Goal: Navigation & Orientation: Find specific page/section

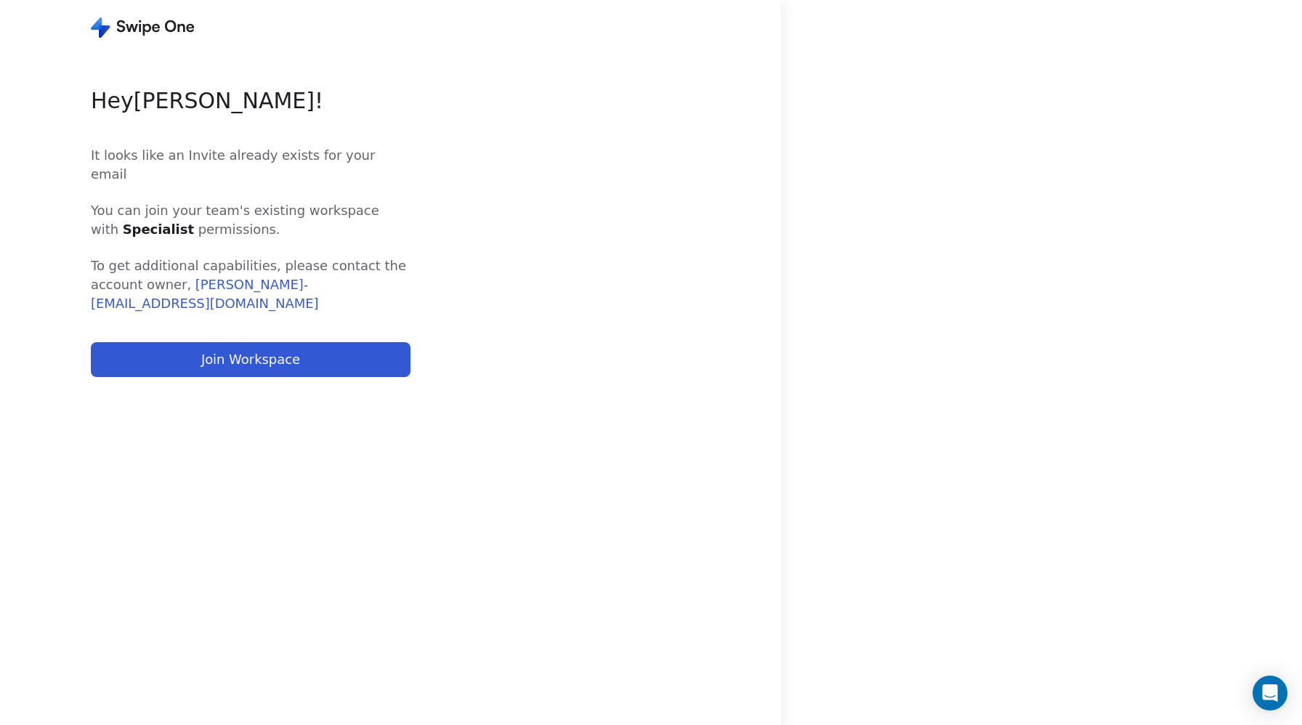
click at [251, 342] on button "Join Workspace" at bounding box center [251, 359] width 320 height 35
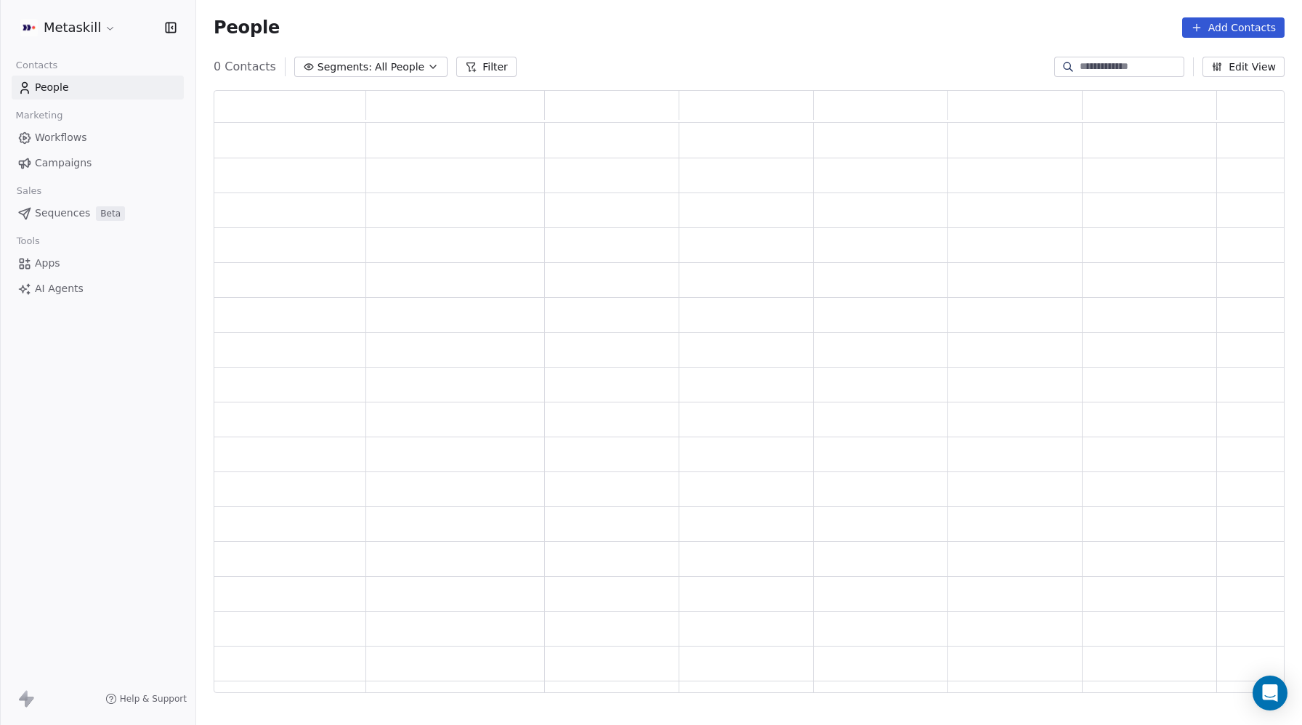
scroll to position [603, 1071]
click at [89, 28] on html "Metaskill Contacts People Marketing Workflows Campaigns Sales Pipelines Sequenc…" at bounding box center [651, 362] width 1302 height 725
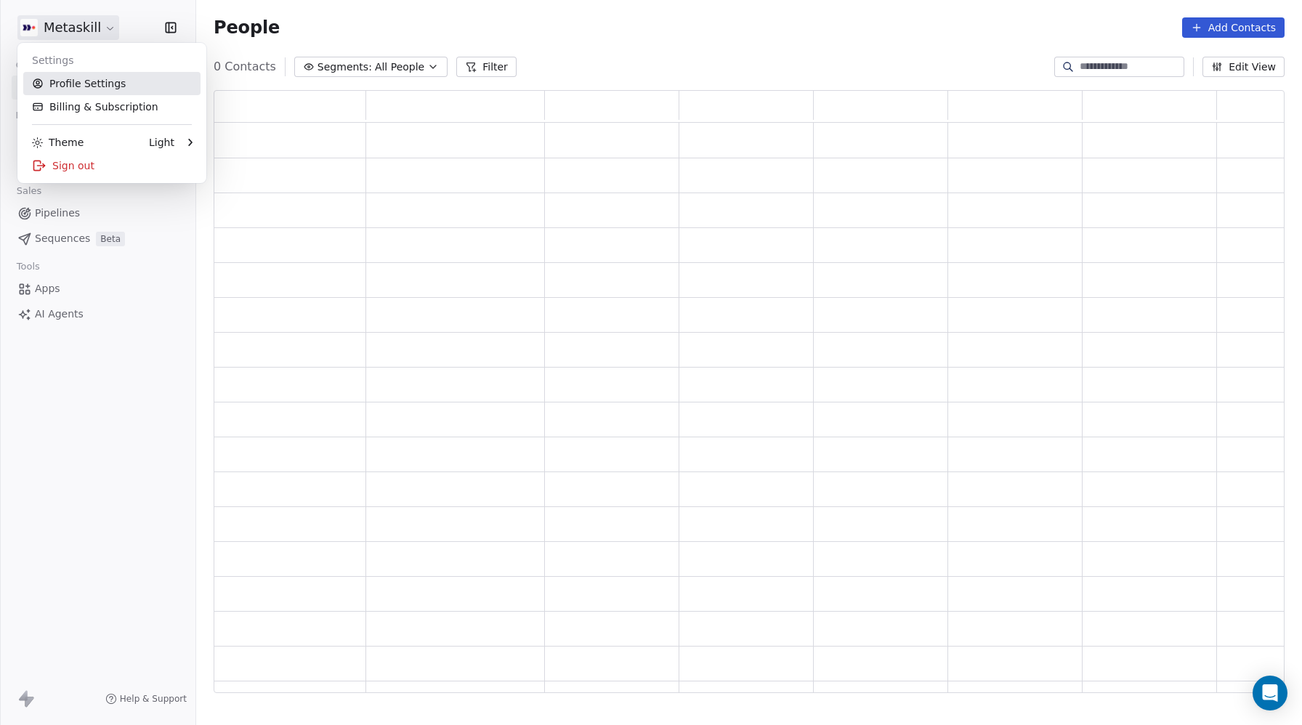
click at [78, 80] on link "Profile Settings" at bounding box center [111, 83] width 177 height 23
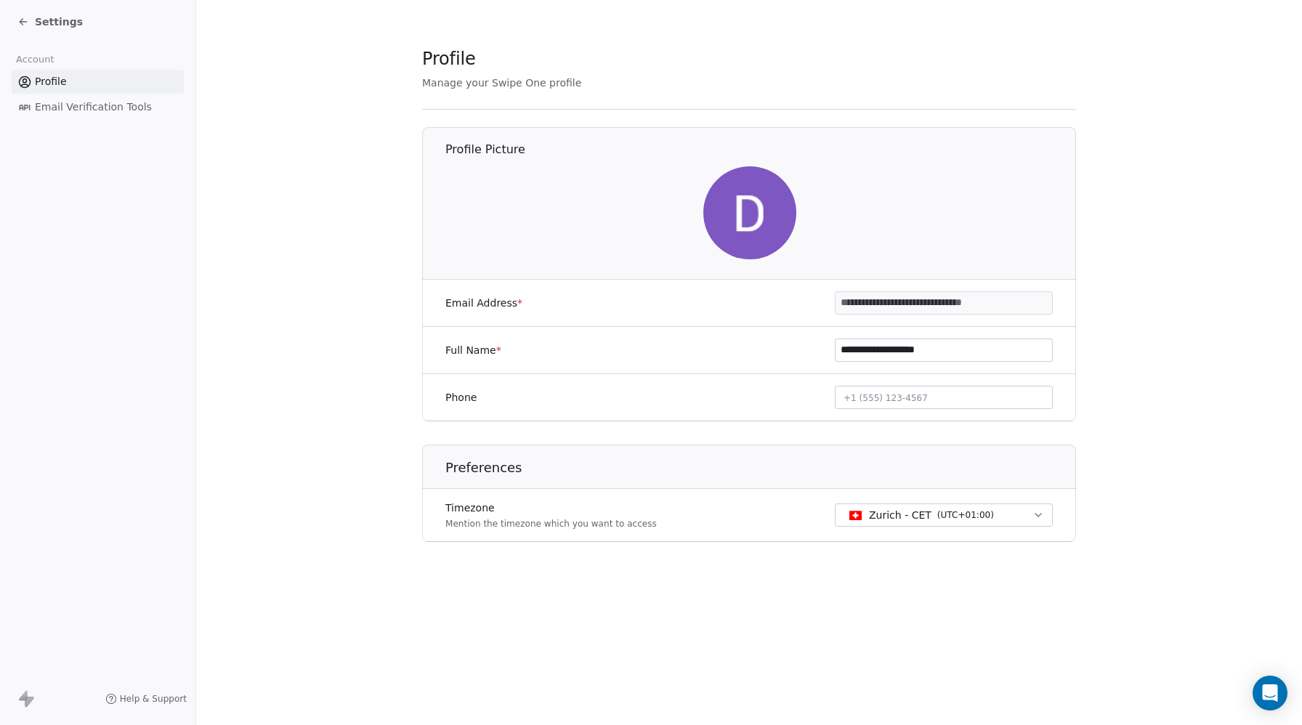
click at [36, 20] on span "Settings" at bounding box center [59, 22] width 48 height 15
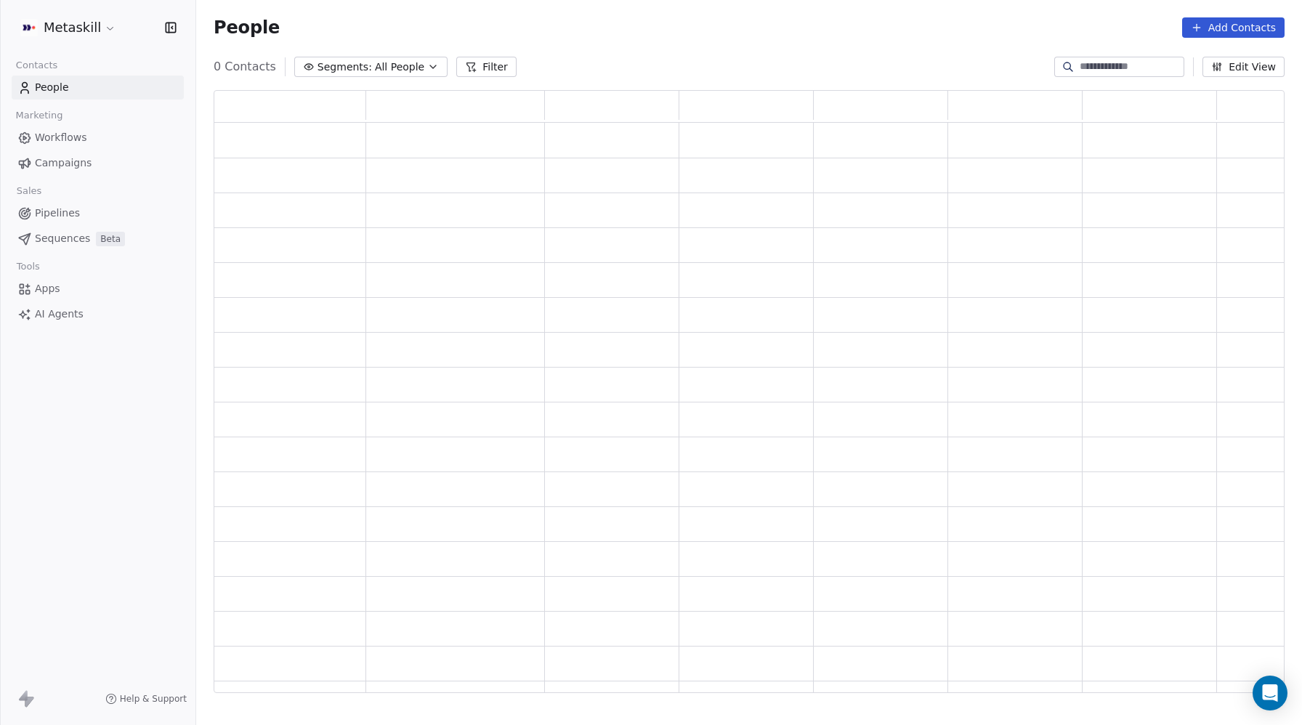
scroll to position [603, 1071]
click at [102, 31] on html "Metaskill Contacts People Marketing Workflows Campaigns Sales Pipelines Sequenc…" at bounding box center [651, 362] width 1302 height 725
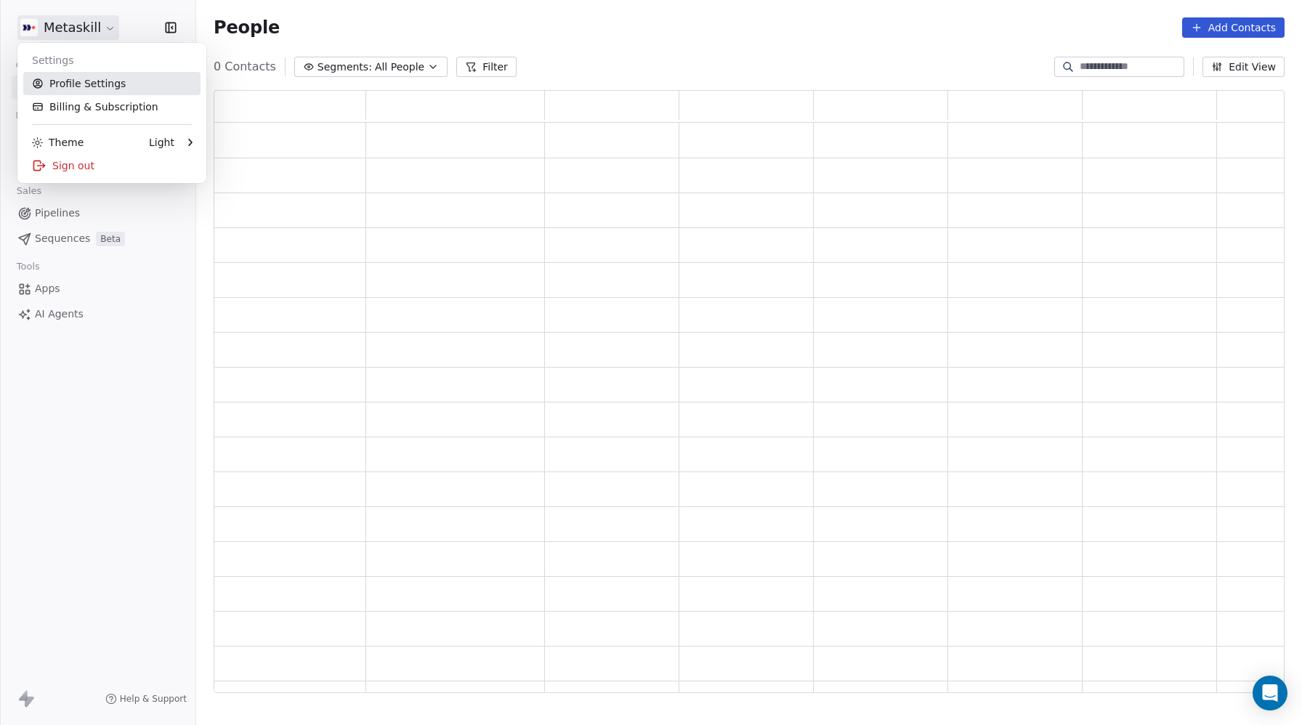
click at [92, 80] on link "Profile Settings" at bounding box center [111, 83] width 177 height 23
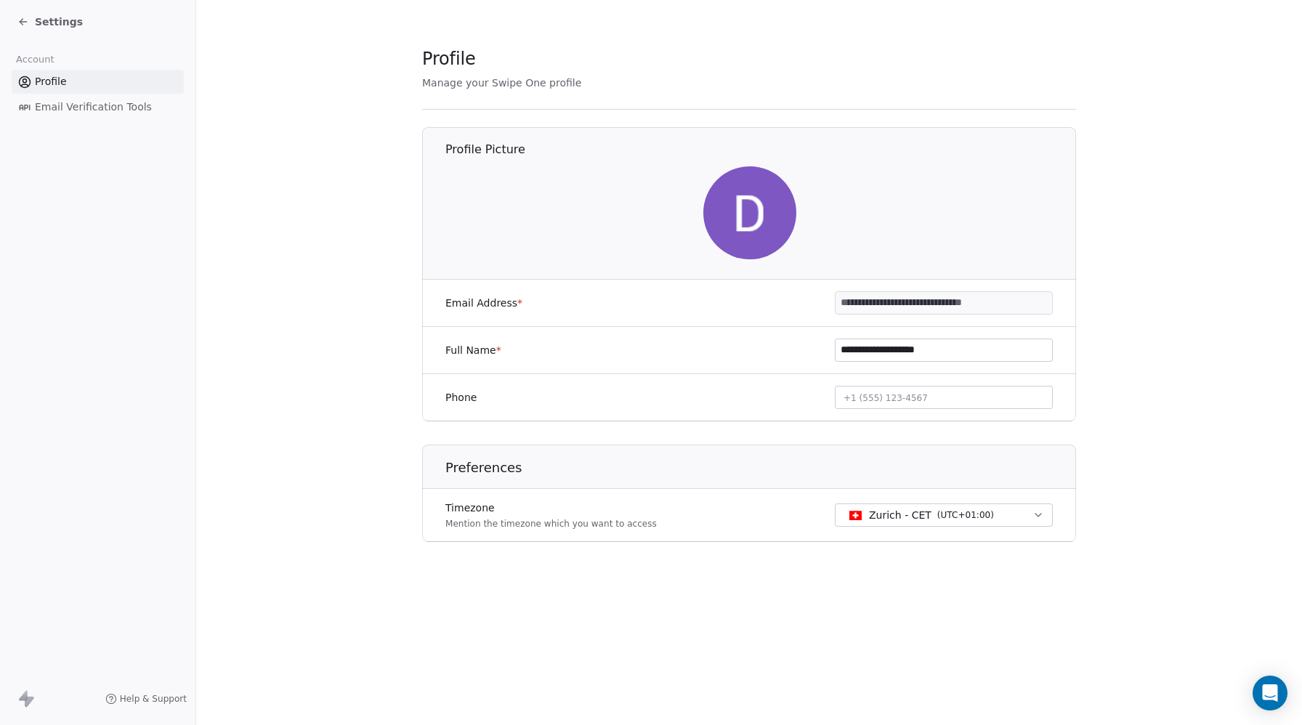
click at [27, 30] on div "Settings" at bounding box center [100, 22] width 166 height 20
click at [26, 22] on icon at bounding box center [23, 22] width 7 height 0
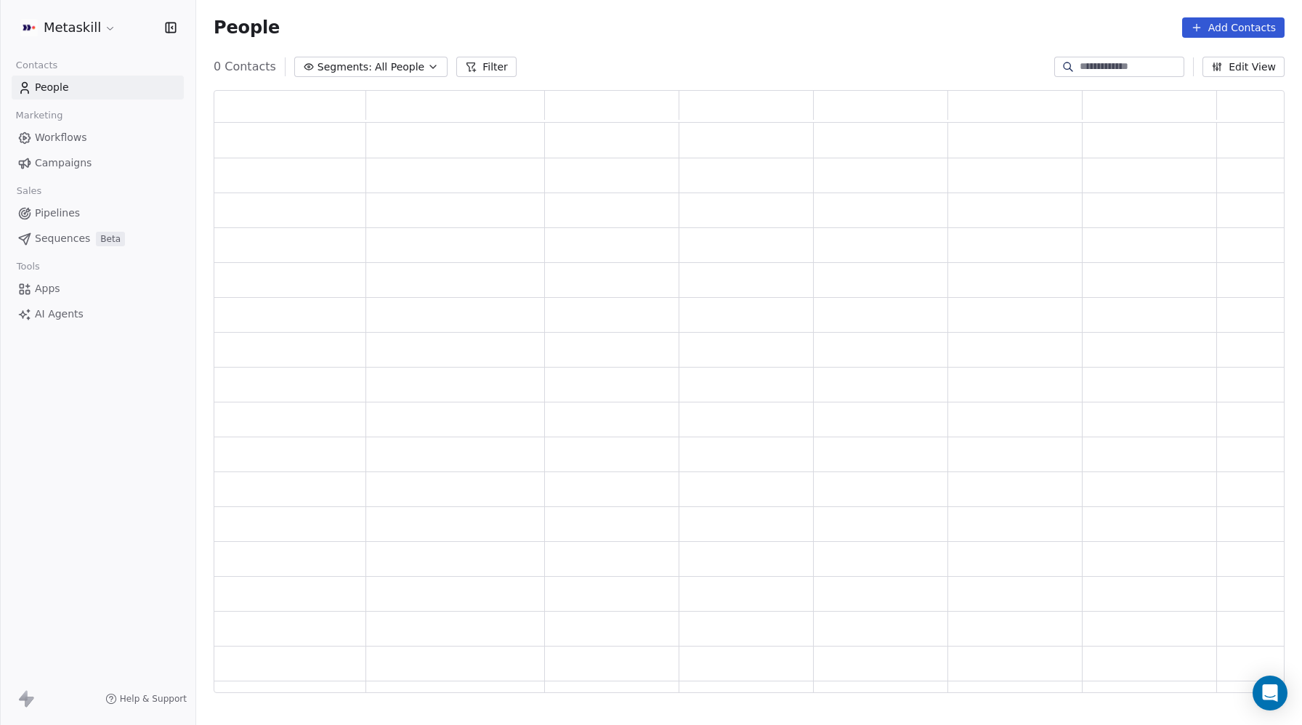
scroll to position [603, 1071]
click at [57, 87] on span "People" at bounding box center [52, 87] width 34 height 15
click at [105, 26] on html "Metaskill Contacts People Marketing Workflows Campaigns Sales Pipelines Sequenc…" at bounding box center [651, 362] width 1302 height 725
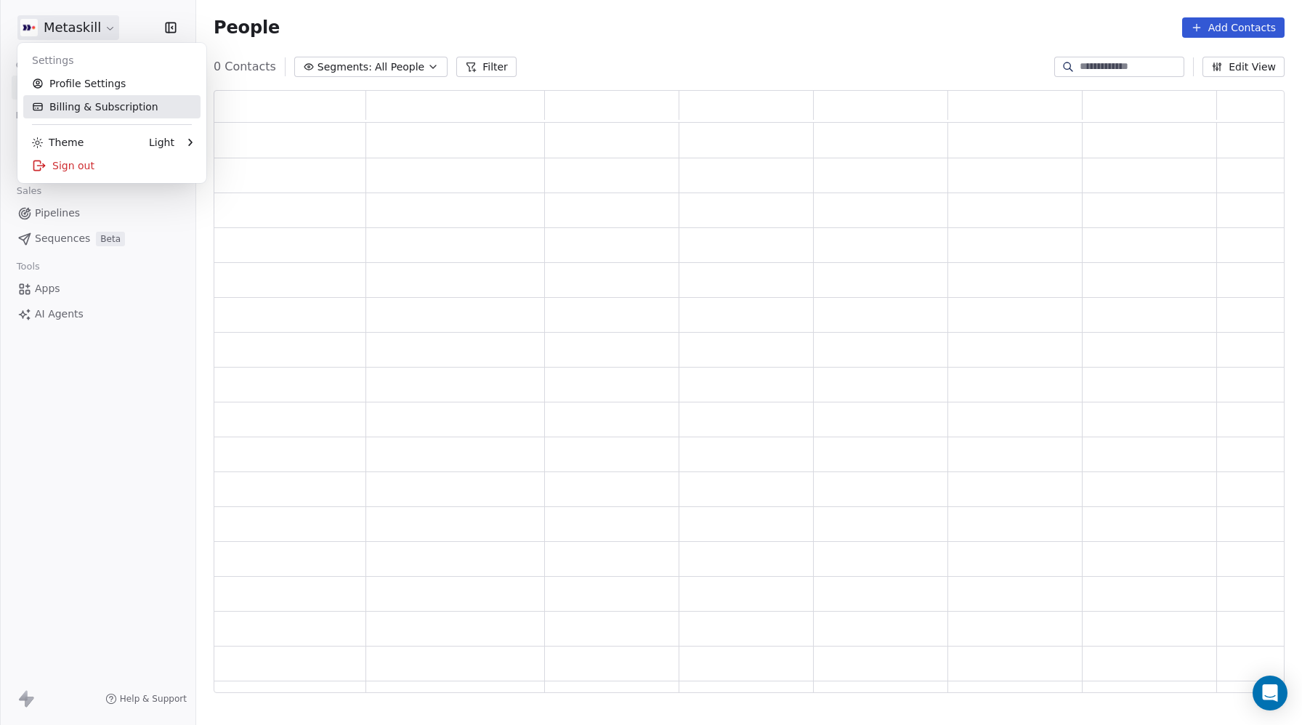
click at [88, 102] on link "Billing & Subscription" at bounding box center [111, 106] width 177 height 23
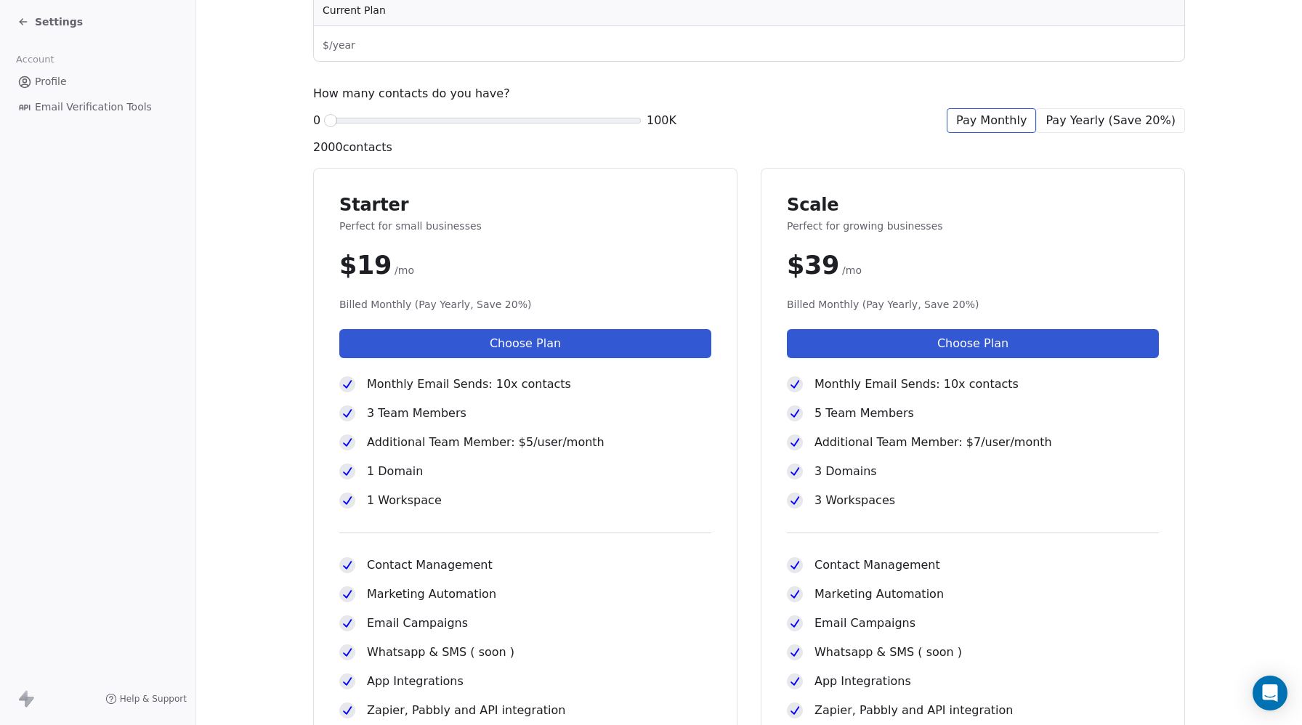
scroll to position [410, 0]
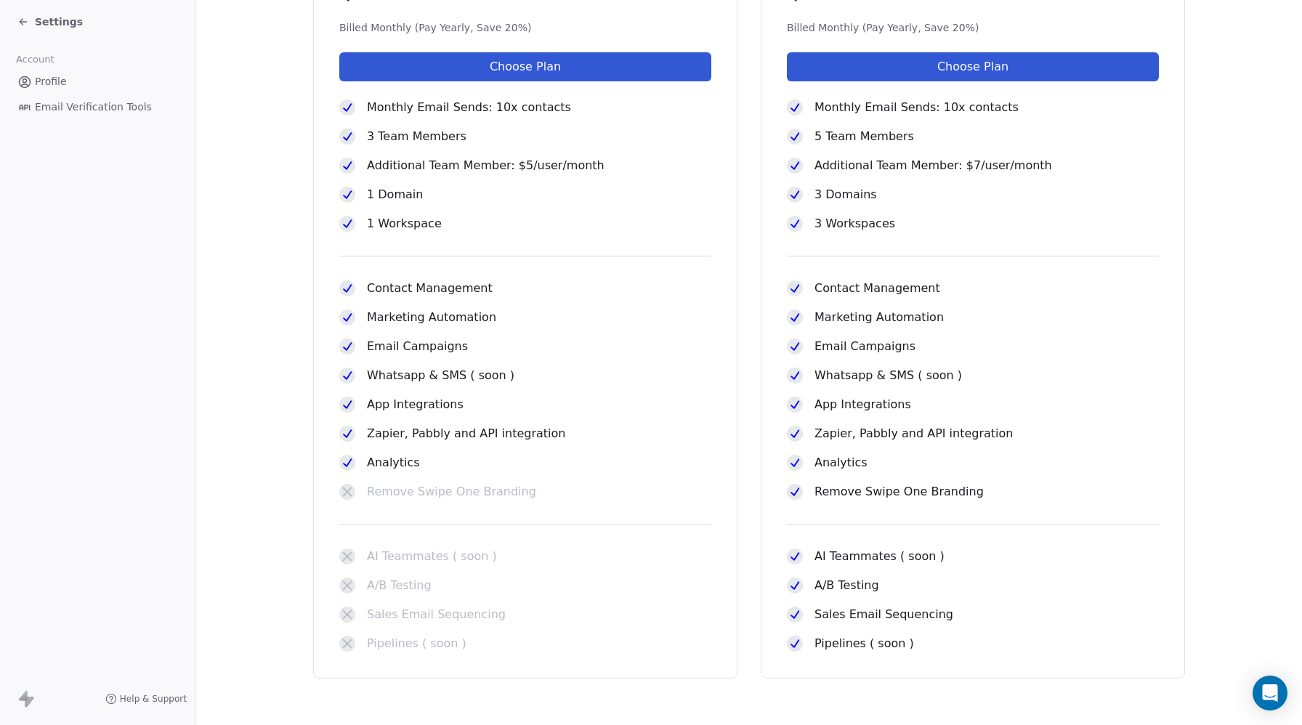
click at [38, 19] on span "Settings" at bounding box center [59, 22] width 48 height 15
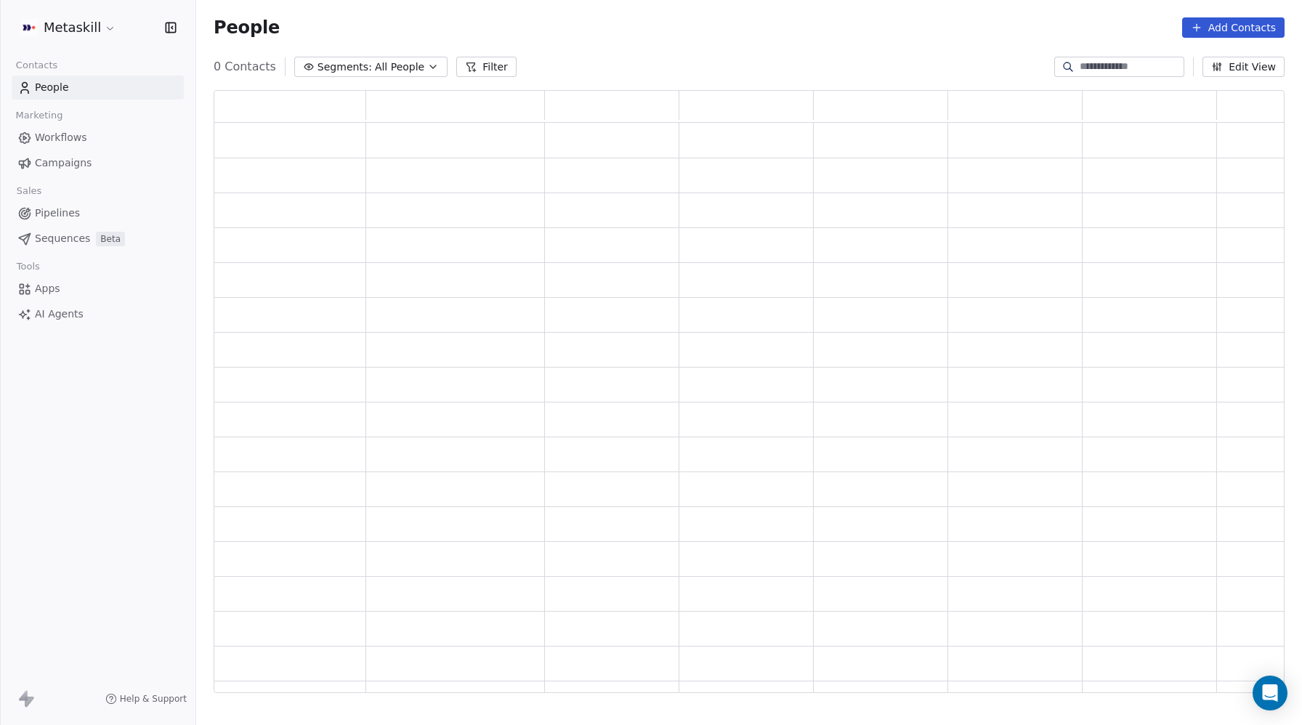
scroll to position [603, 1071]
click at [49, 134] on span "Workflows" at bounding box center [61, 137] width 52 height 15
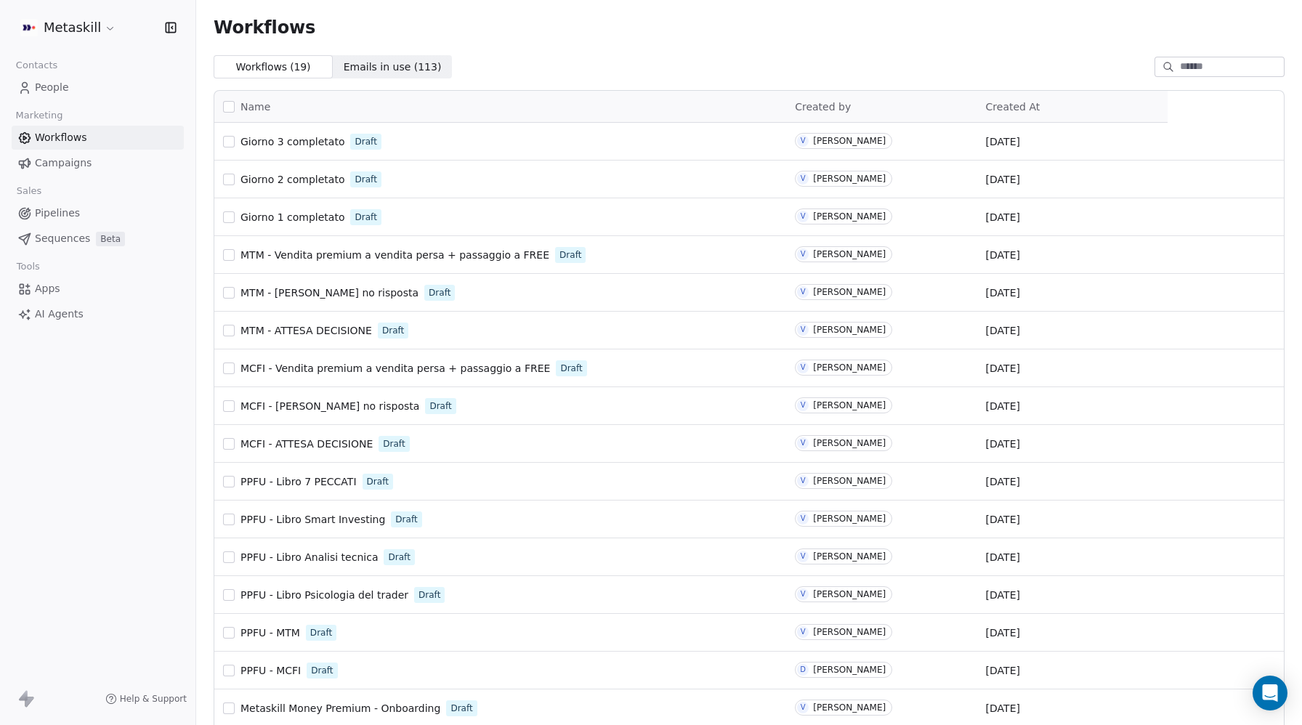
click at [105, 27] on html "Metaskill Contacts People Marketing Workflows Campaigns Sales Pipelines Sequenc…" at bounding box center [651, 362] width 1302 height 725
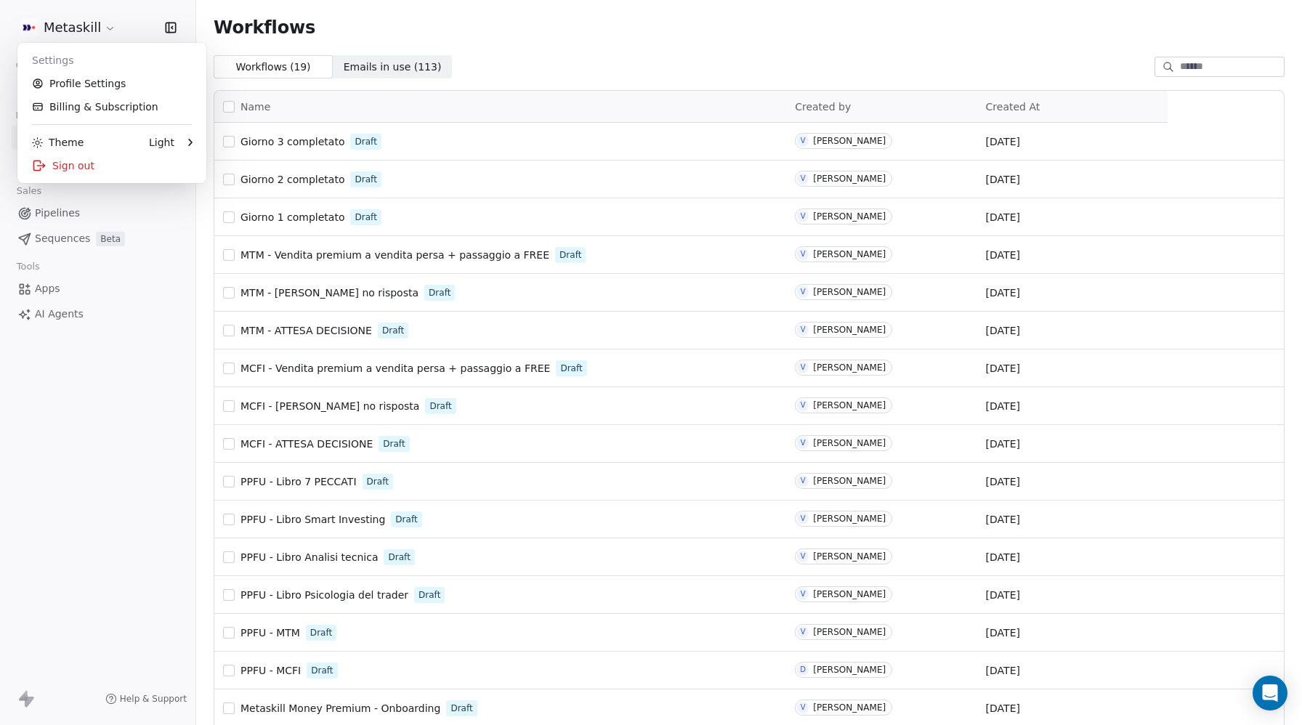
click at [99, 411] on html "Metaskill Contacts People Marketing Workflows Campaigns Sales Pipelines Sequenc…" at bounding box center [651, 362] width 1302 height 725
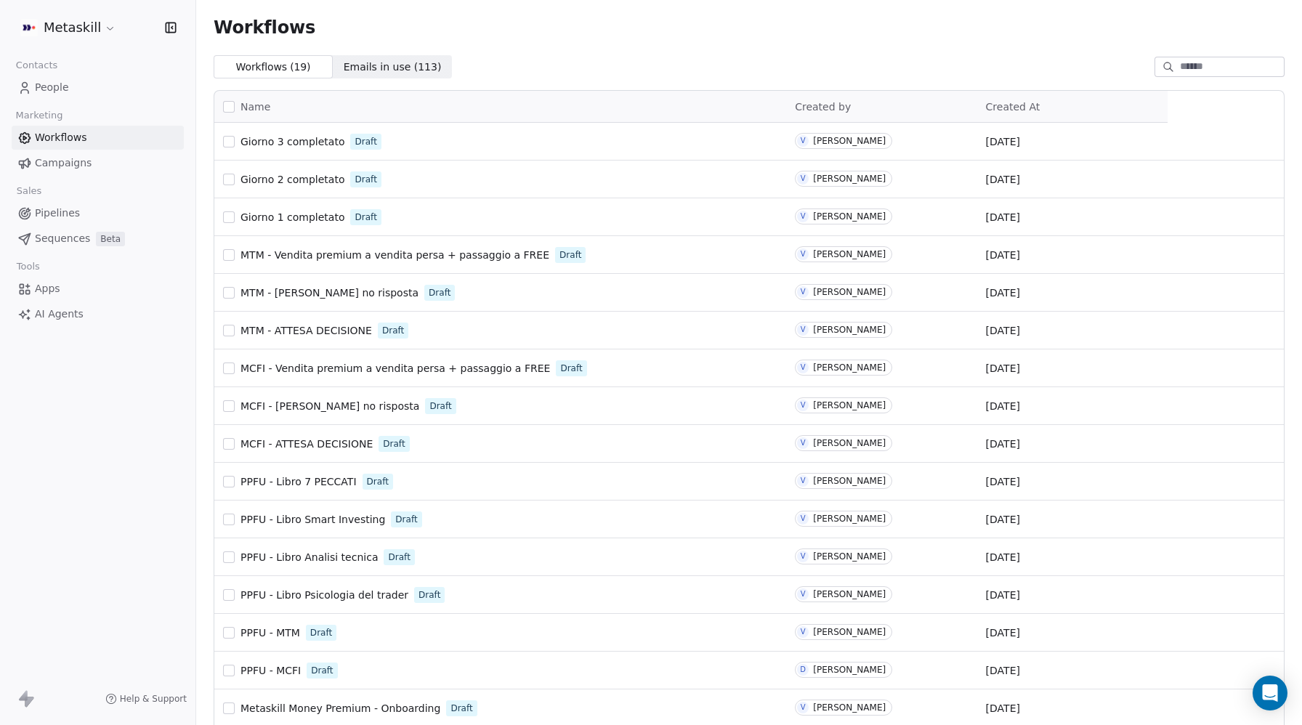
click at [50, 163] on span "Campaigns" at bounding box center [63, 162] width 57 height 15
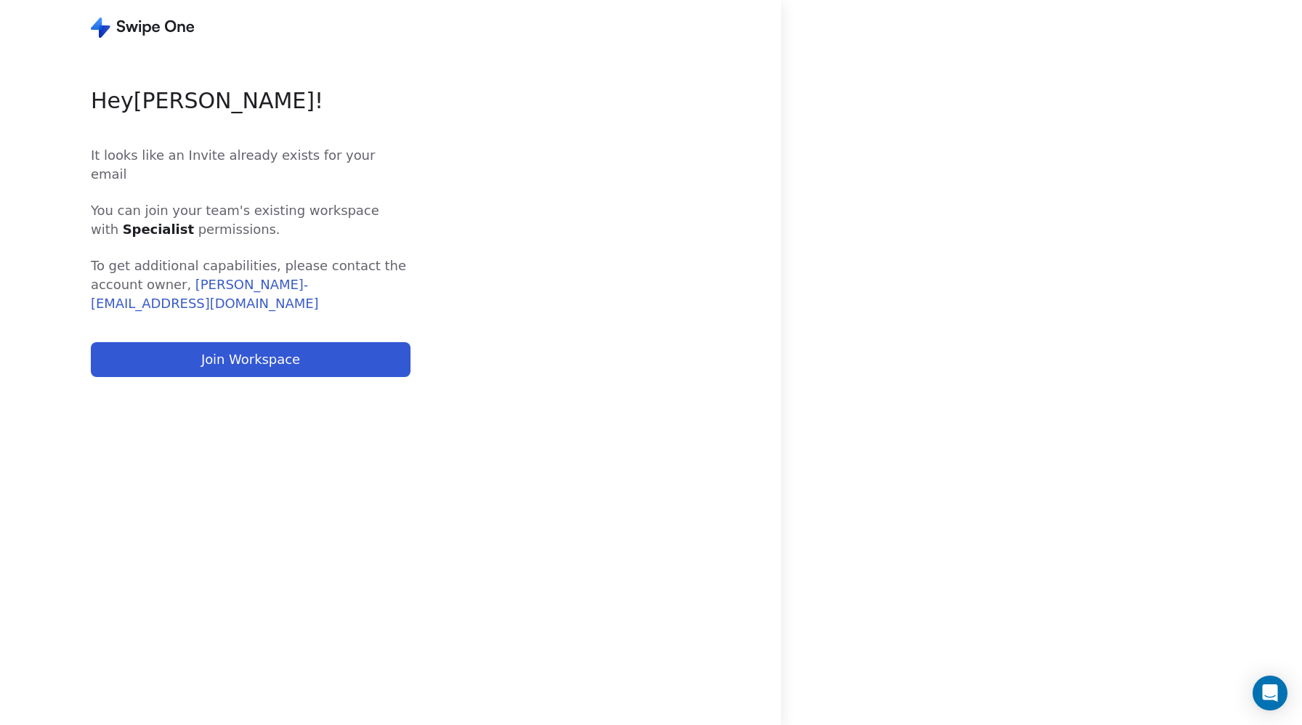
click at [267, 342] on button "Join Workspace" at bounding box center [251, 359] width 320 height 35
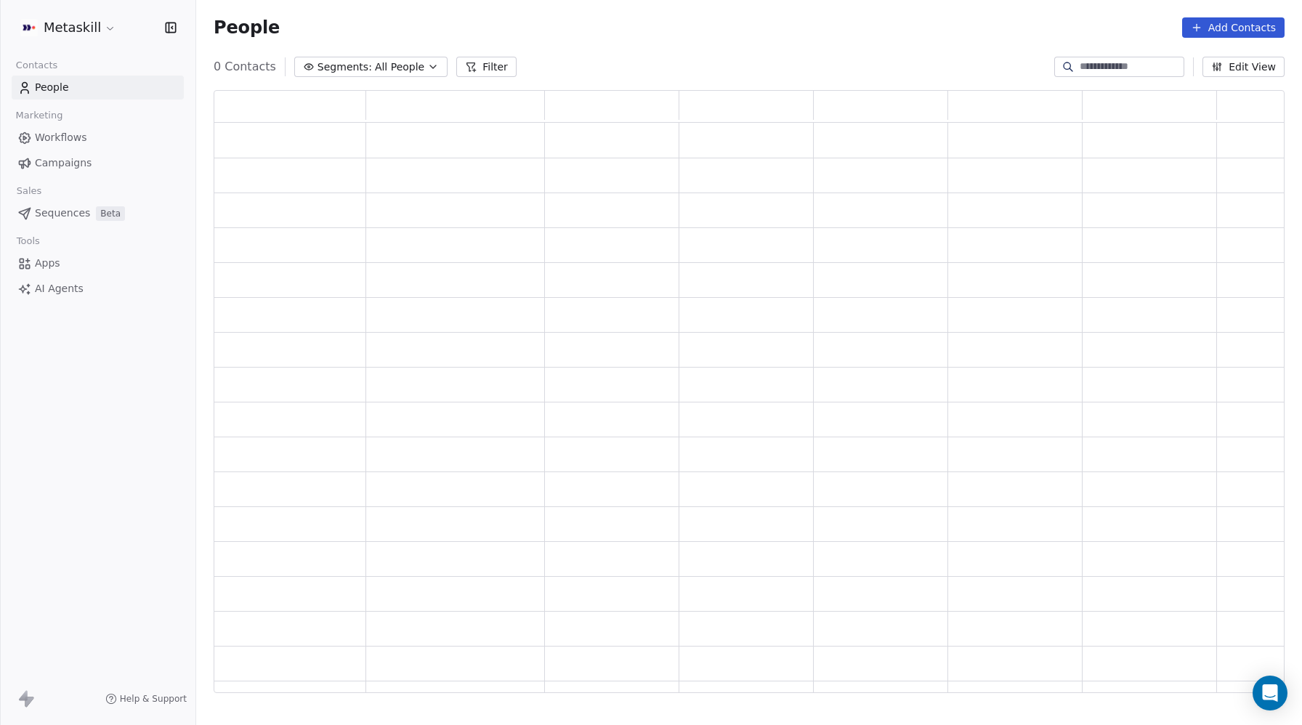
scroll to position [603, 1071]
click at [43, 86] on span "People" at bounding box center [52, 87] width 34 height 15
click at [48, 25] on html "Metaskill Contacts People Marketing Workflows Campaigns Sales Pipelines Sequenc…" at bounding box center [651, 362] width 1302 height 725
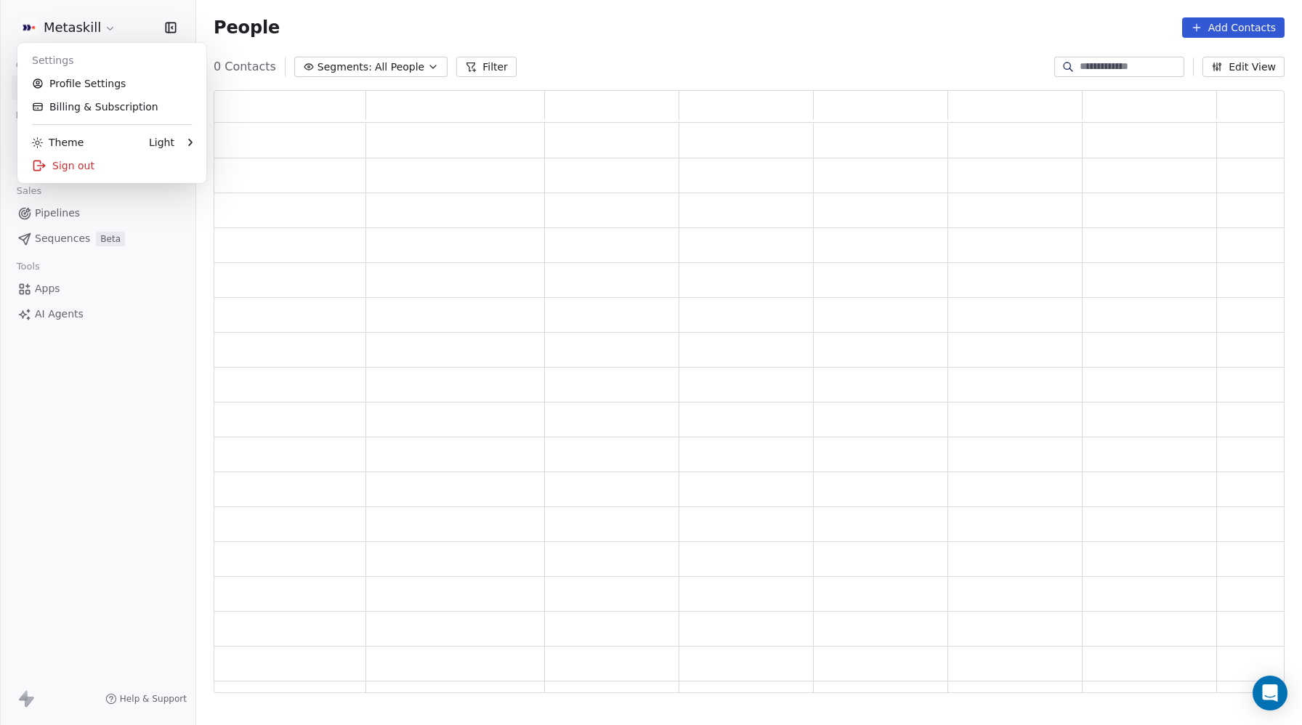
click at [106, 28] on html "Metaskill Contacts People Marketing Workflows Campaigns Sales Pipelines Sequenc…" at bounding box center [651, 362] width 1302 height 725
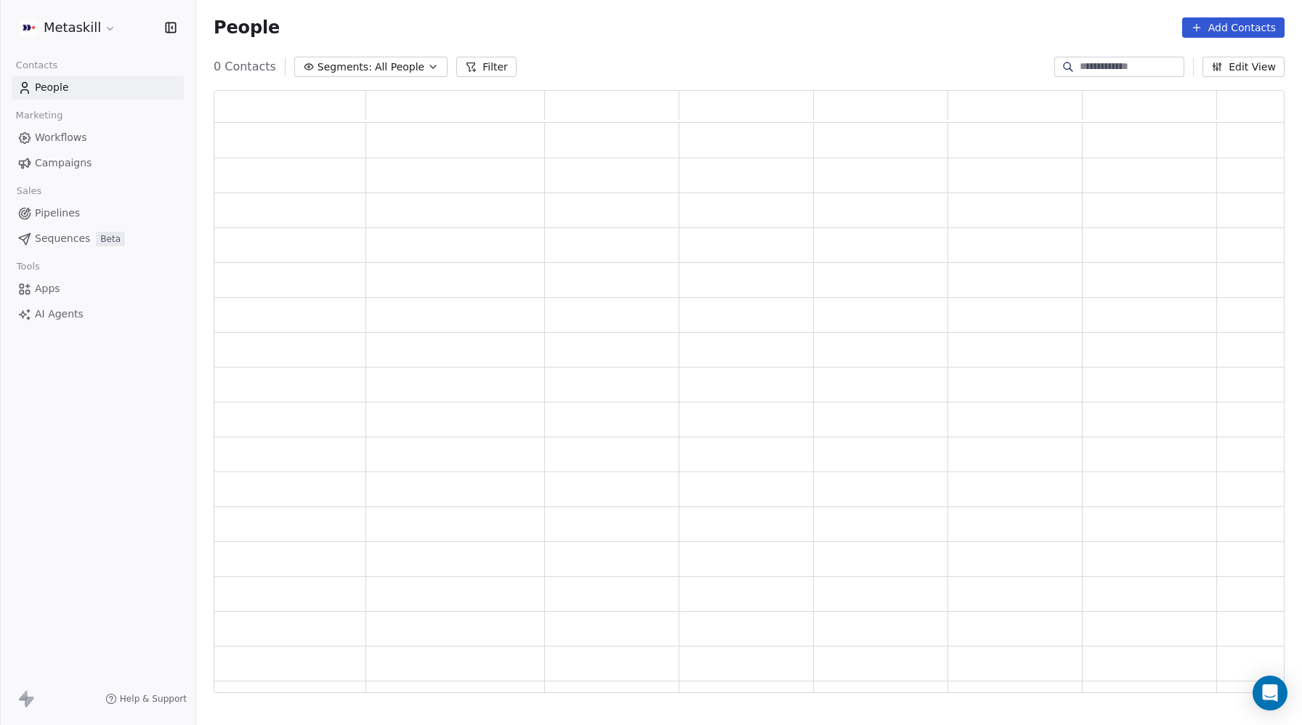
click at [106, 28] on html "Metaskill Contacts People Marketing Workflows Campaigns Sales Pipelines Sequenc…" at bounding box center [651, 362] width 1302 height 725
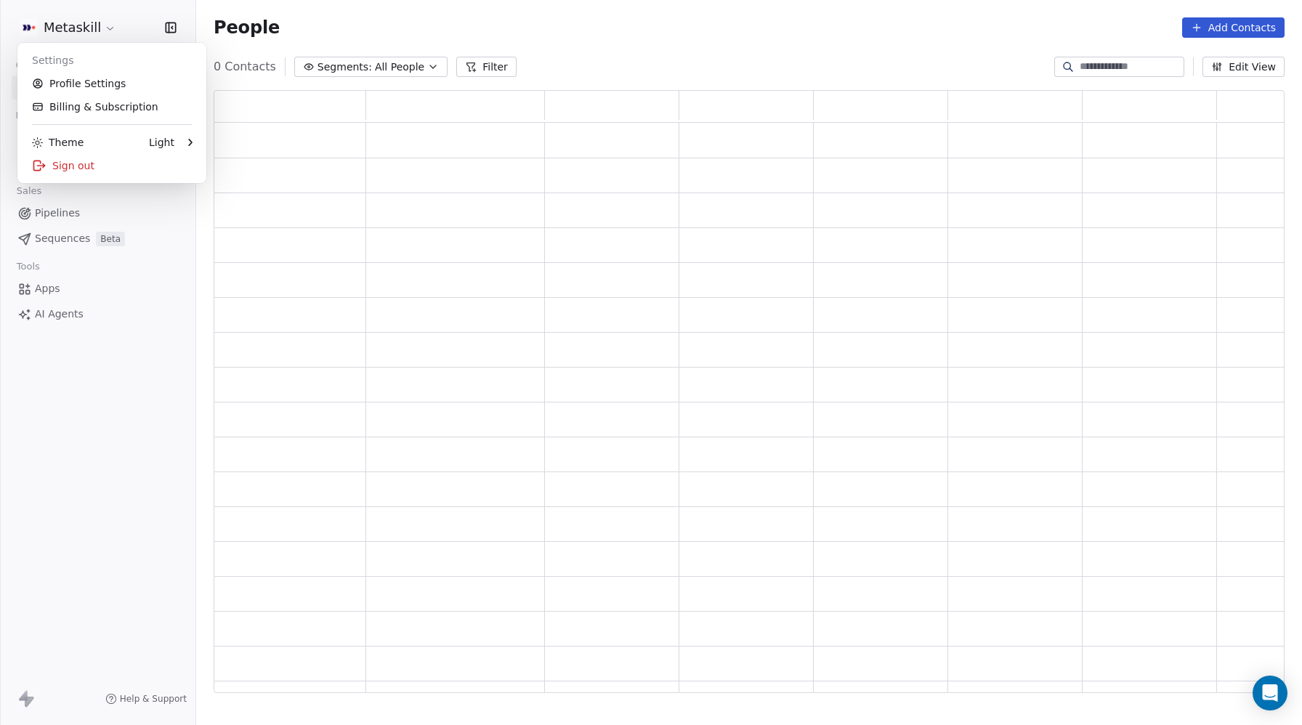
click at [101, 360] on html "Metaskill Contacts People Marketing Workflows Campaigns Sales Pipelines Sequenc…" at bounding box center [651, 362] width 1302 height 725
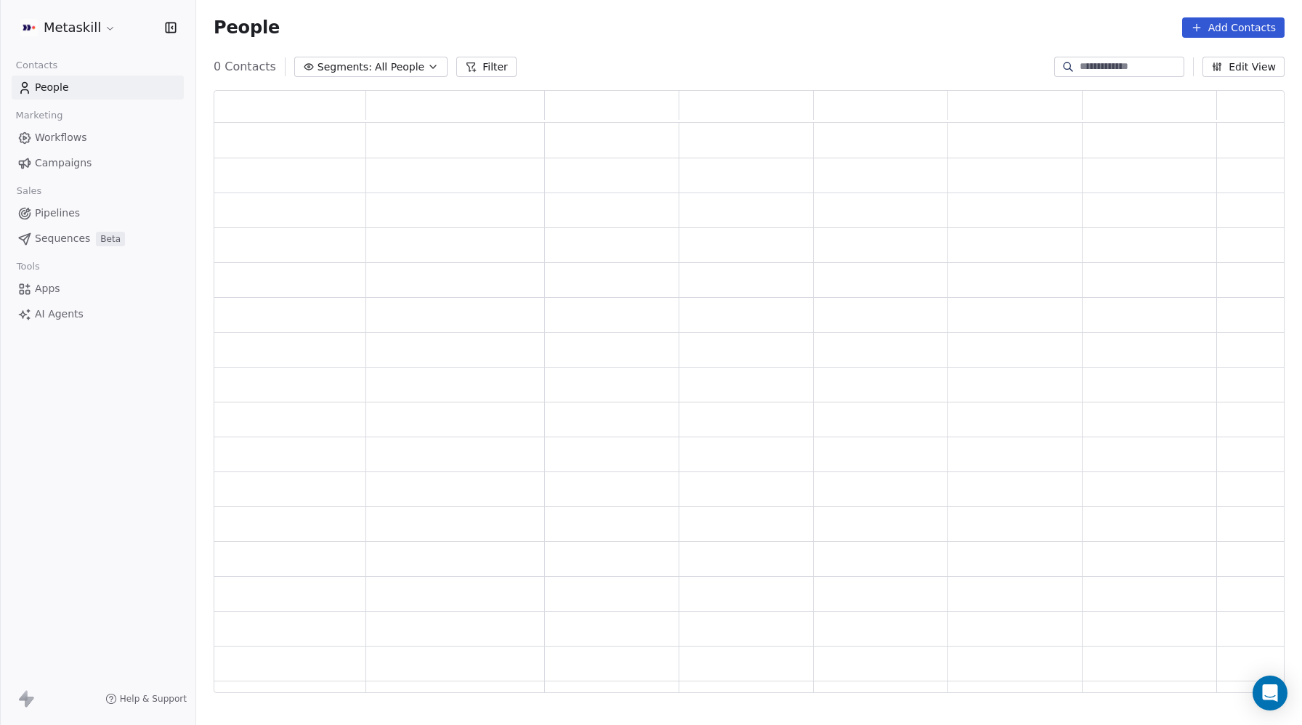
click at [102, 24] on html "Metaskill Contacts People Marketing Workflows Campaigns Sales Pipelines Sequenc…" at bounding box center [651, 362] width 1302 height 725
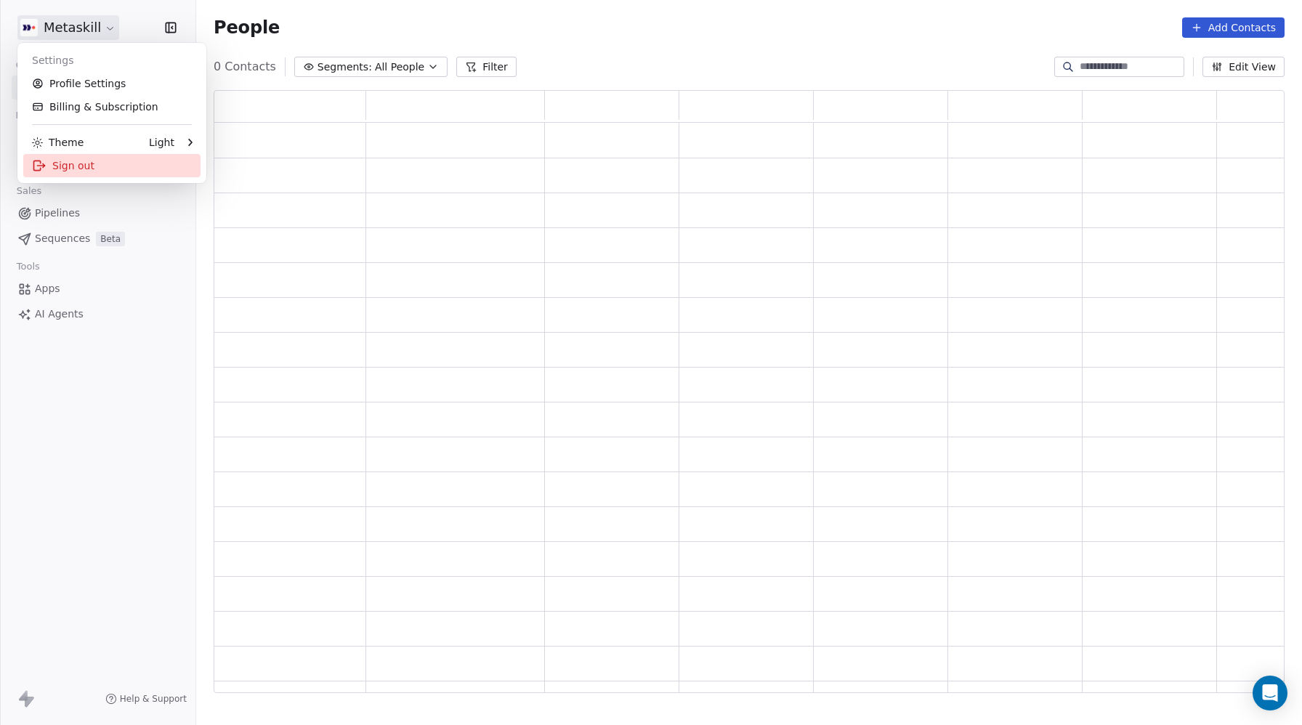
click at [76, 158] on div "Sign out" at bounding box center [111, 165] width 177 height 23
